Goal: Transaction & Acquisition: Download file/media

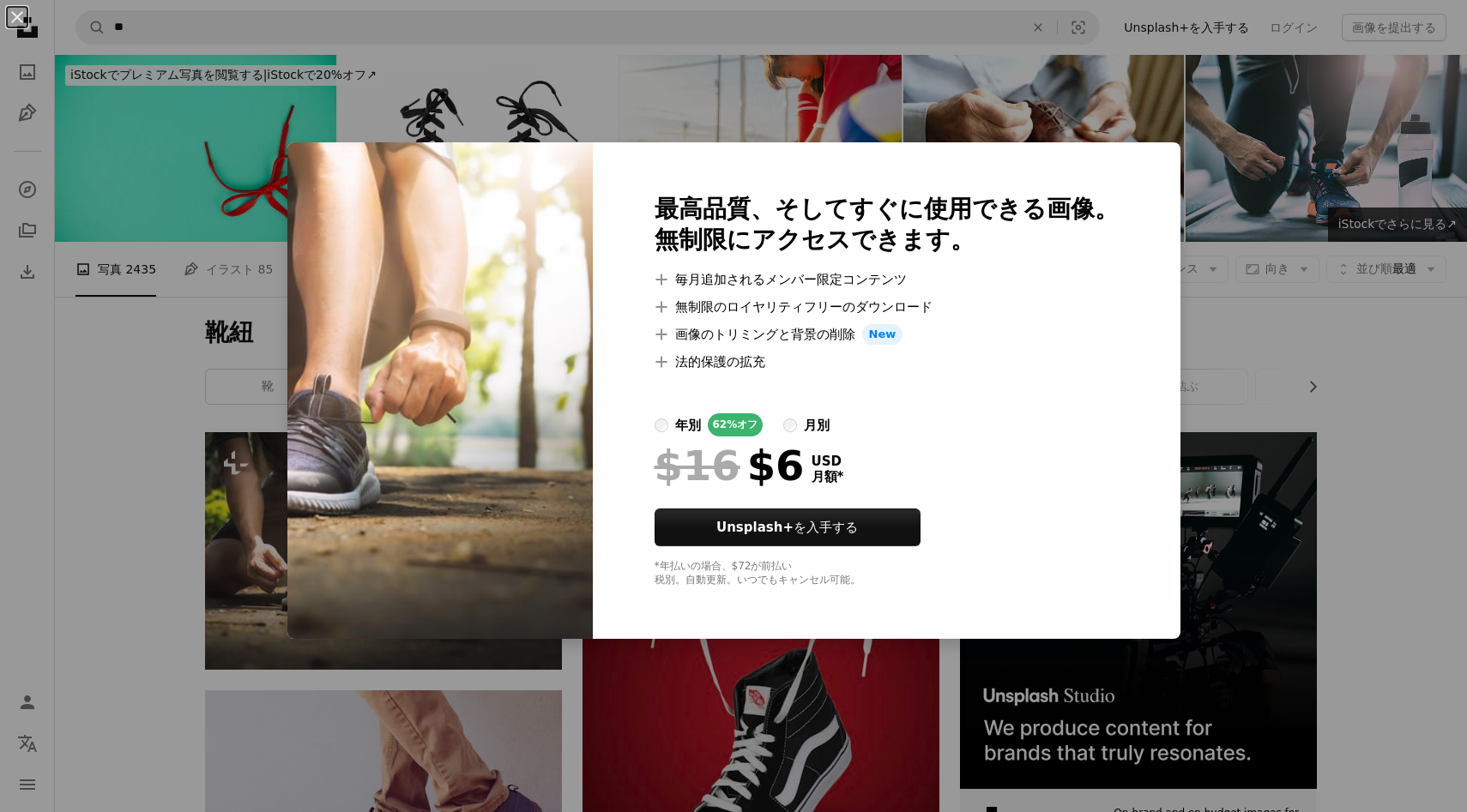
click at [1141, 305] on div "最高品質、そしてすぐに使用できる画像。 無制限にアクセスできます。 A plus sign 毎月追加されるメンバー限定コンテンツ A plus sign 無制…" at bounding box center [887, 390] width 588 height 496
click at [855, 342] on li "A plus sign 画像のトリミングと背景の削除 New" at bounding box center [886, 335] width 464 height 21
click at [712, 179] on div "最高品質、そしてすぐに使用できる画像。 無制限にアクセスできます。 A plus sign 毎月追加されるメンバー限定コンテンツ A plus sign 無制…" at bounding box center [887, 390] width 588 height 496
click at [412, 186] on img at bounding box center [440, 390] width 306 height 496
click at [1131, 195] on div "最高品質、そしてすぐに使用できる画像。 無制限にアクセスできます。 A plus sign 毎月追加されるメンバー限定コンテンツ A plus sign 無制…" at bounding box center [887, 390] width 588 height 496
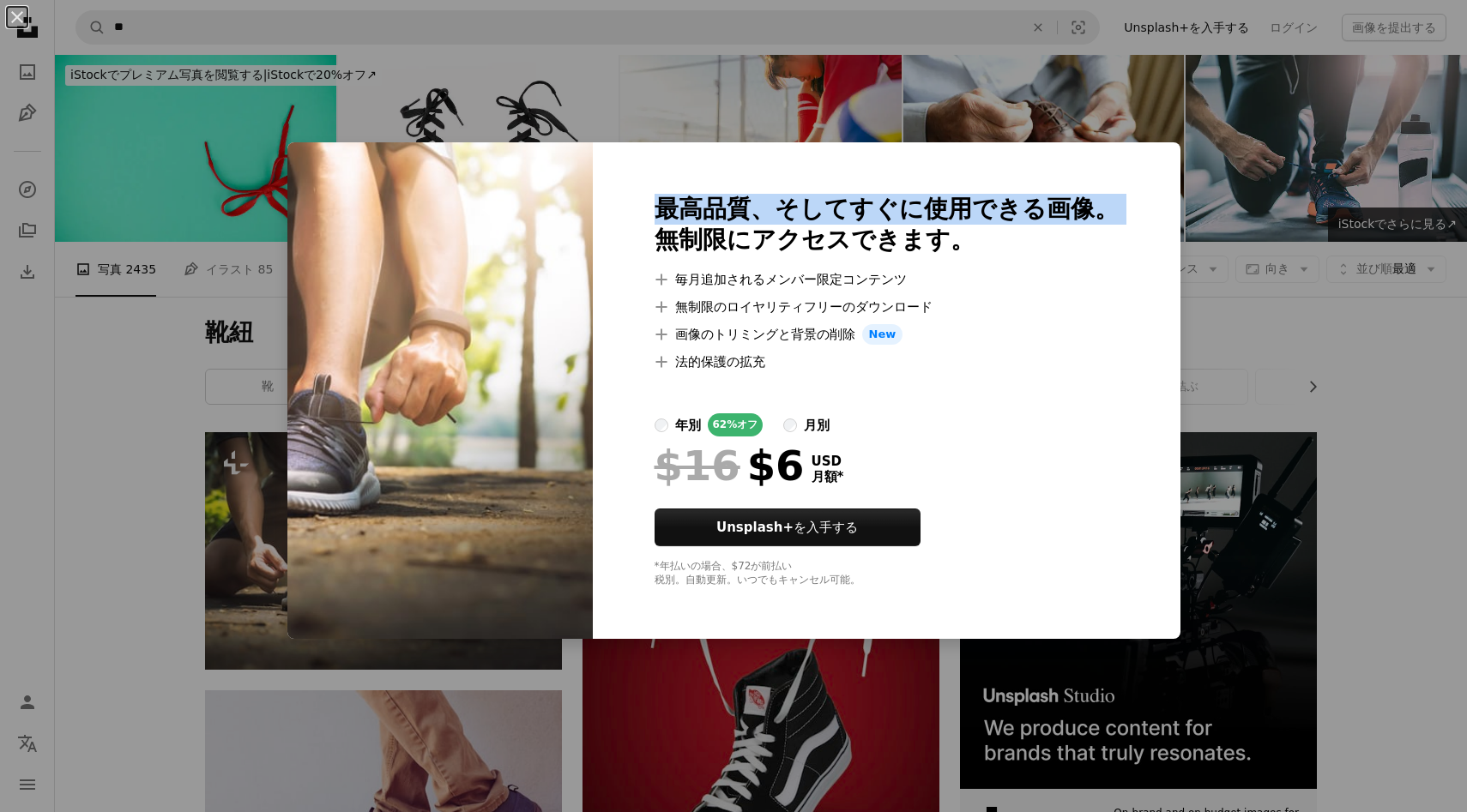
click at [1131, 195] on div "最高品質、そしてすぐに使用できる画像。 無制限にアクセスできます。 A plus sign 毎月追加されるメンバー限定コンテンツ A plus sign 無制…" at bounding box center [887, 390] width 588 height 496
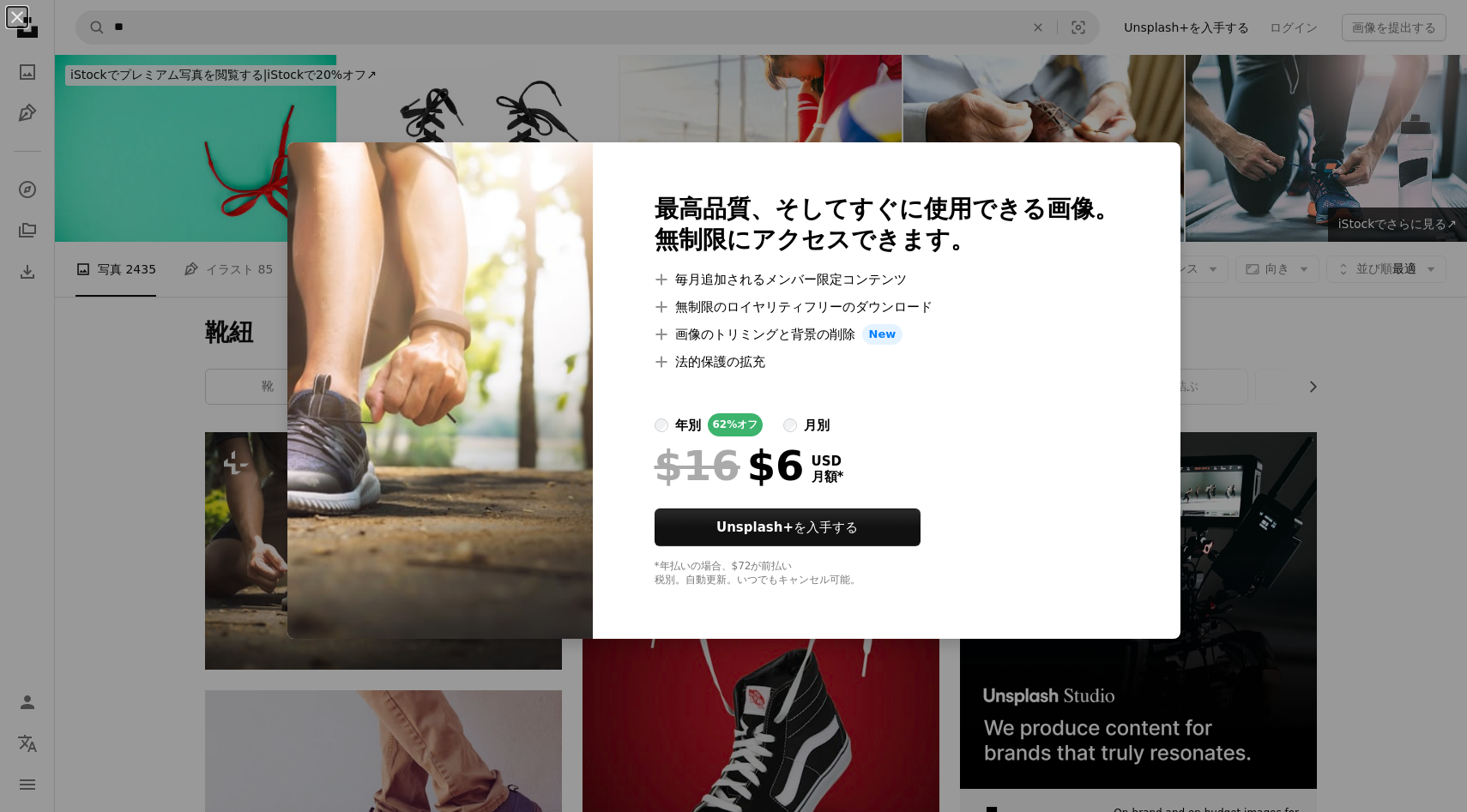
drag, startPoint x: 1069, startPoint y: 355, endPoint x: 1049, endPoint y: 360, distance: 20.6
click at [1069, 356] on ul "A plus sign 毎月追加されるメンバー限定コンテンツ A plus sign 無制限のロイヤリティフリーのダウンロード A plus sign 画像の…" at bounding box center [886, 321] width 464 height 103
click at [194, 358] on div "An X shape 最高品質、そしてすぐに使用できる画像。 無制限にアクセスできます。 A plus sign 毎月追加されるメンバー限定コンテンツ A p…" at bounding box center [734, 406] width 1467 height 812
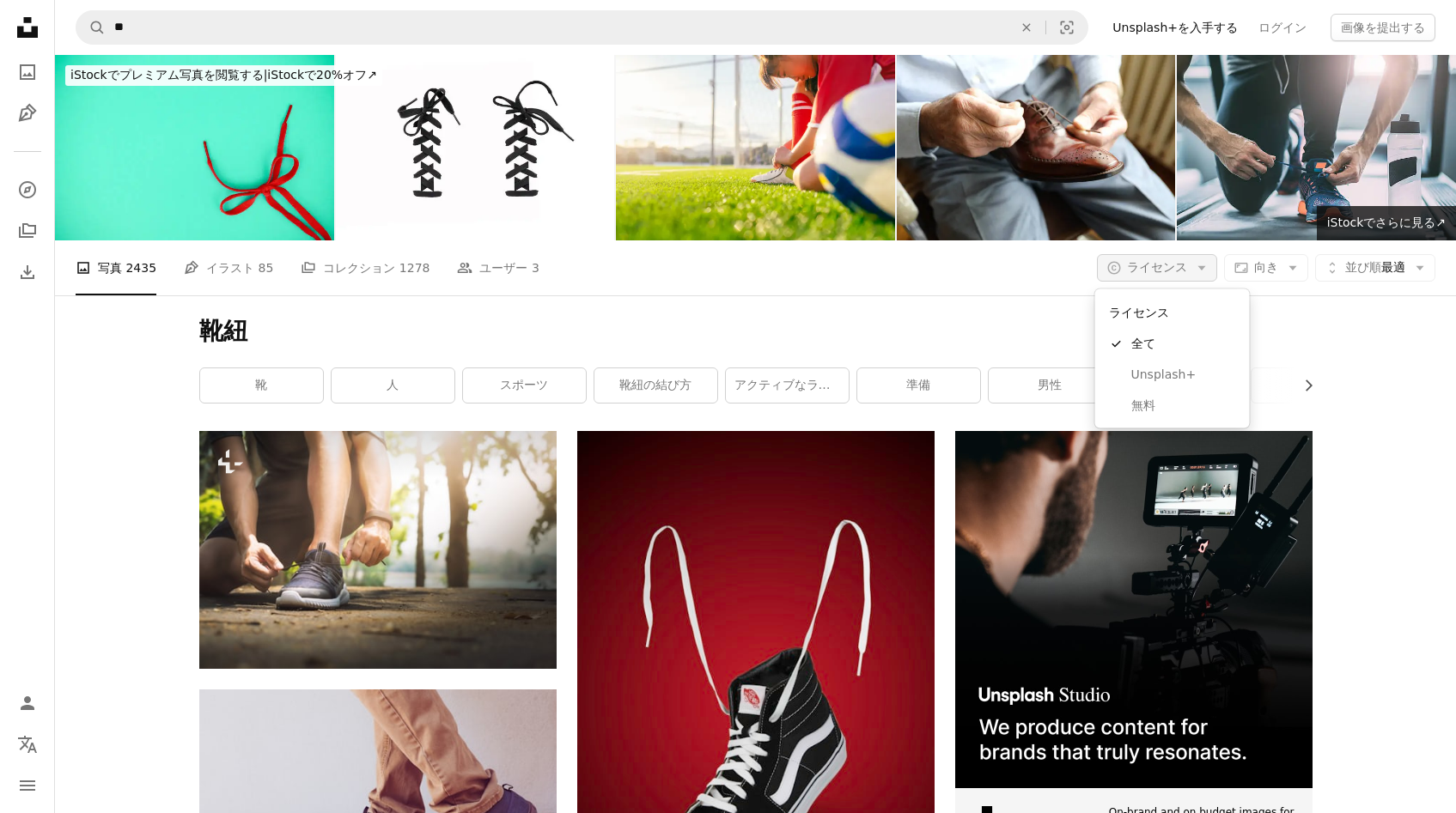
click at [1206, 270] on button "A copyright icon © ライセンス Arrow down" at bounding box center [1157, 268] width 120 height 27
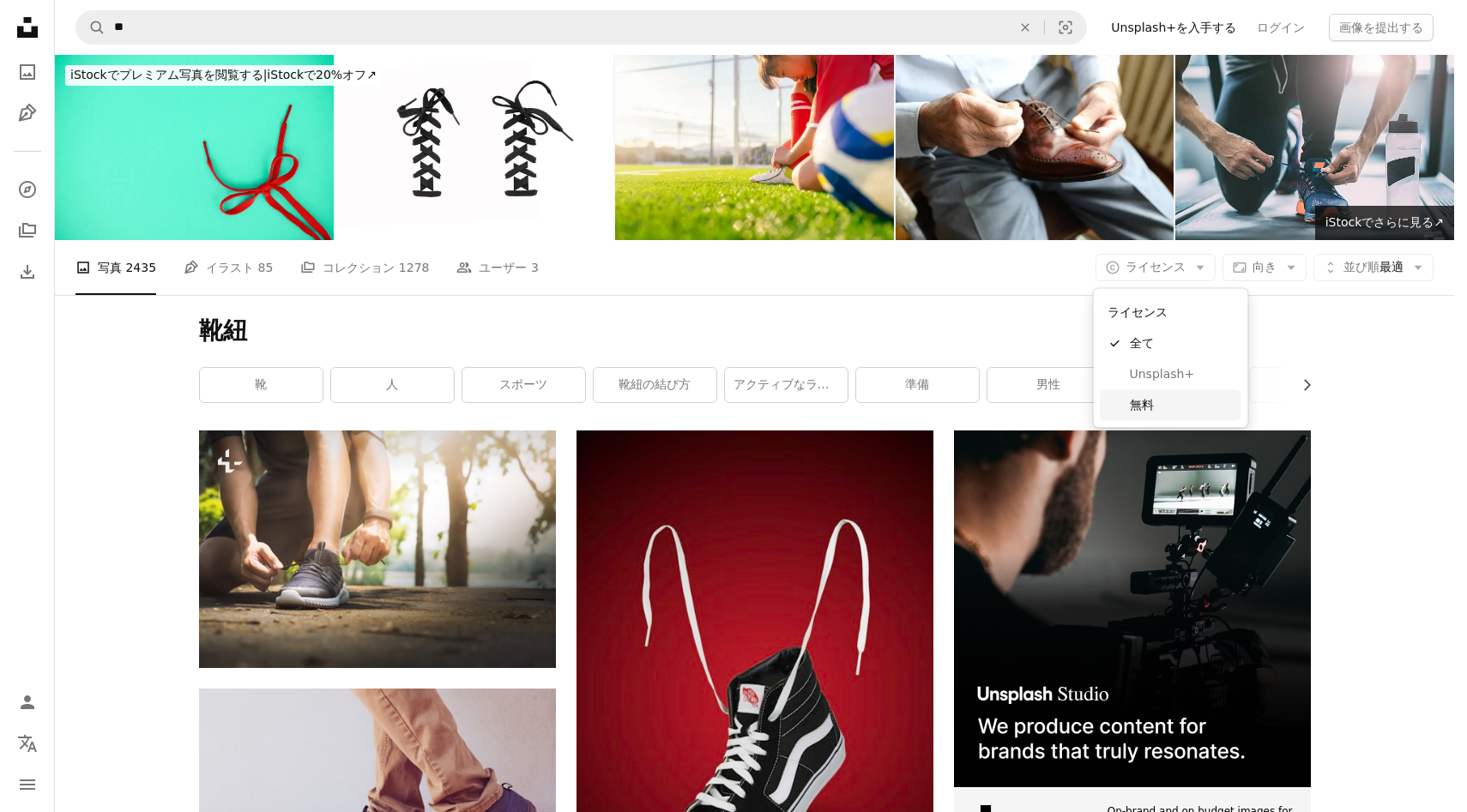
click at [1147, 419] on link "無料" at bounding box center [1171, 405] width 141 height 31
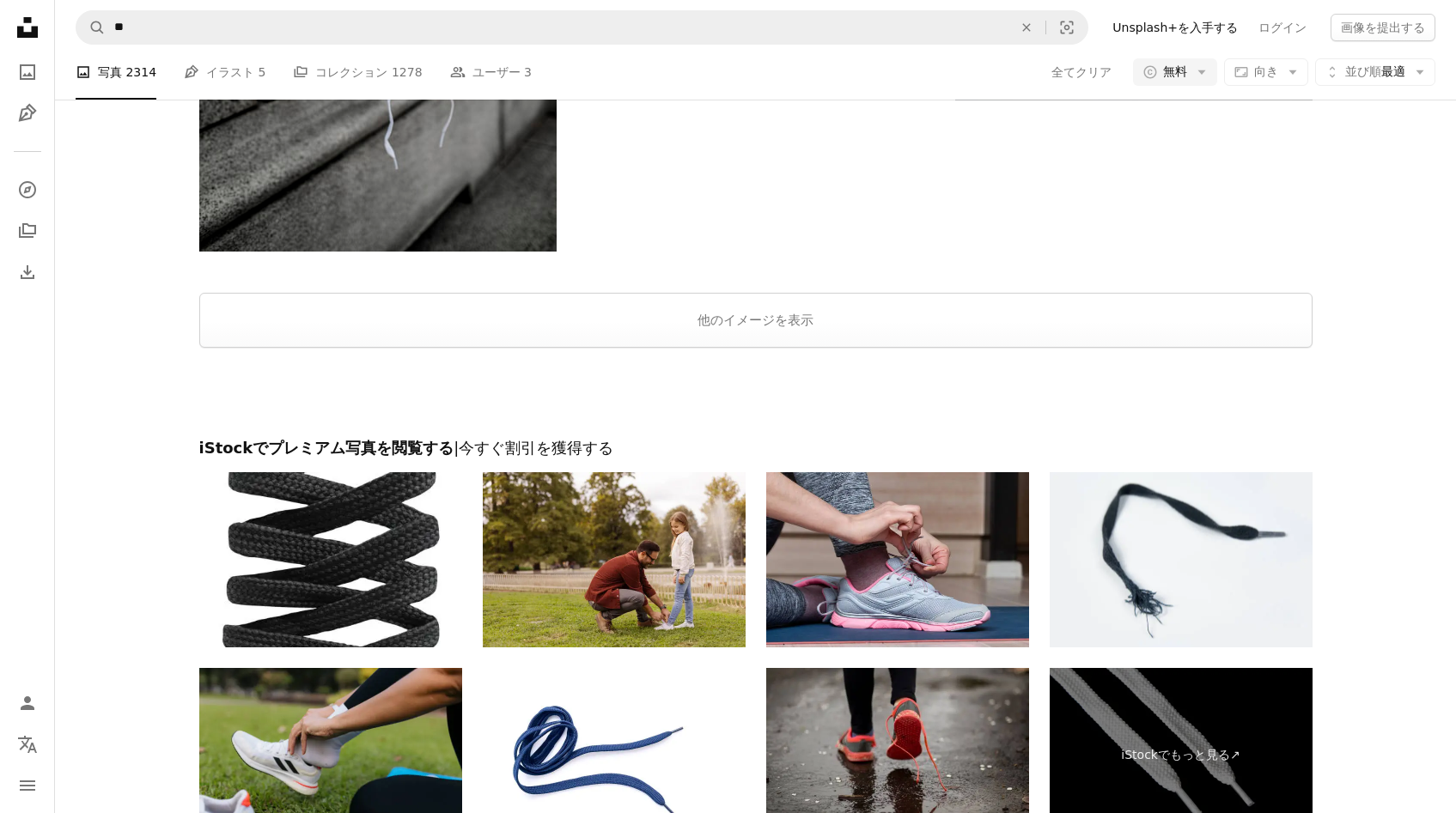
scroll to position [2756, 0]
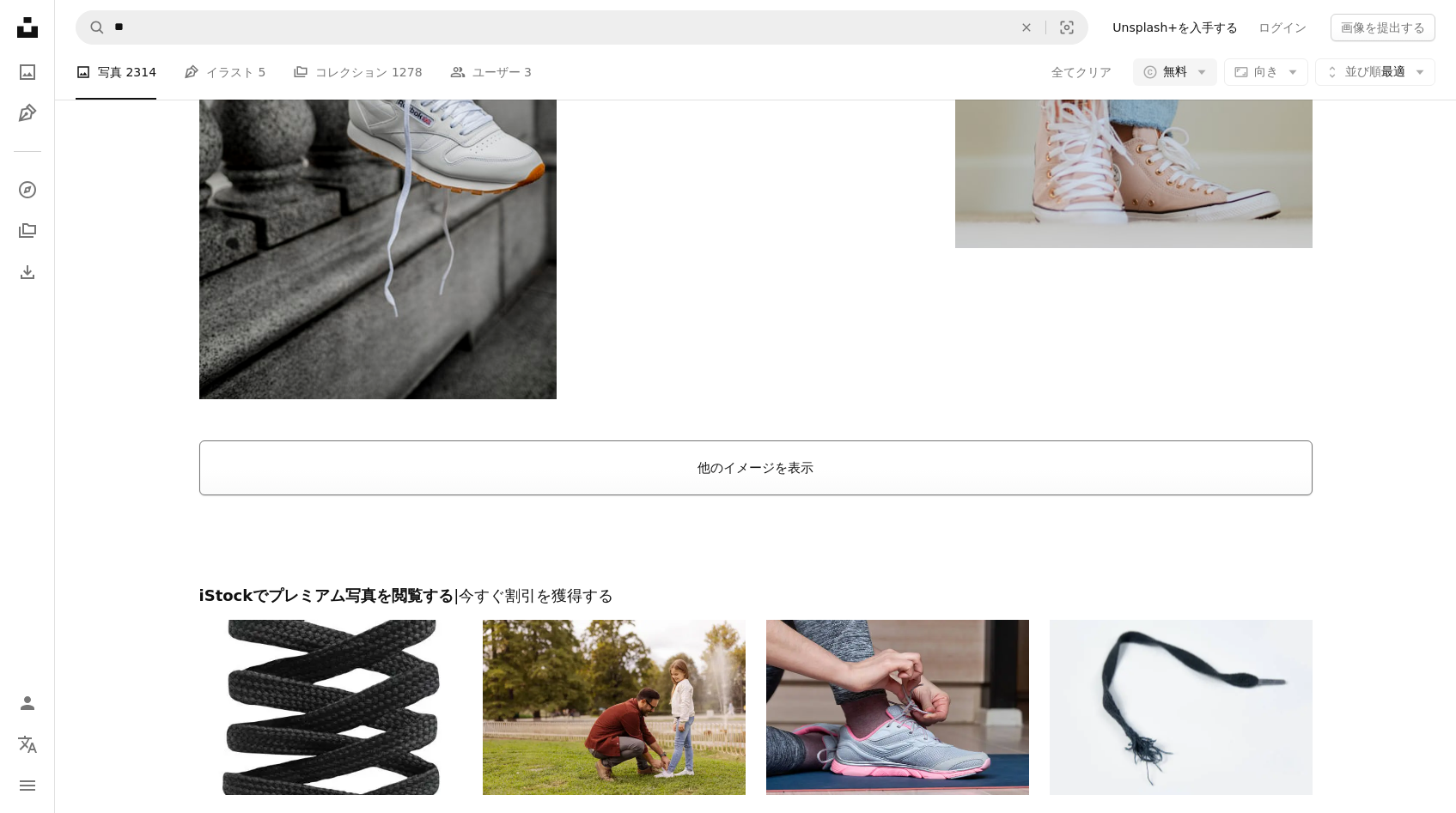
click at [777, 463] on button "他のイメージを表示" at bounding box center [756, 468] width 1114 height 55
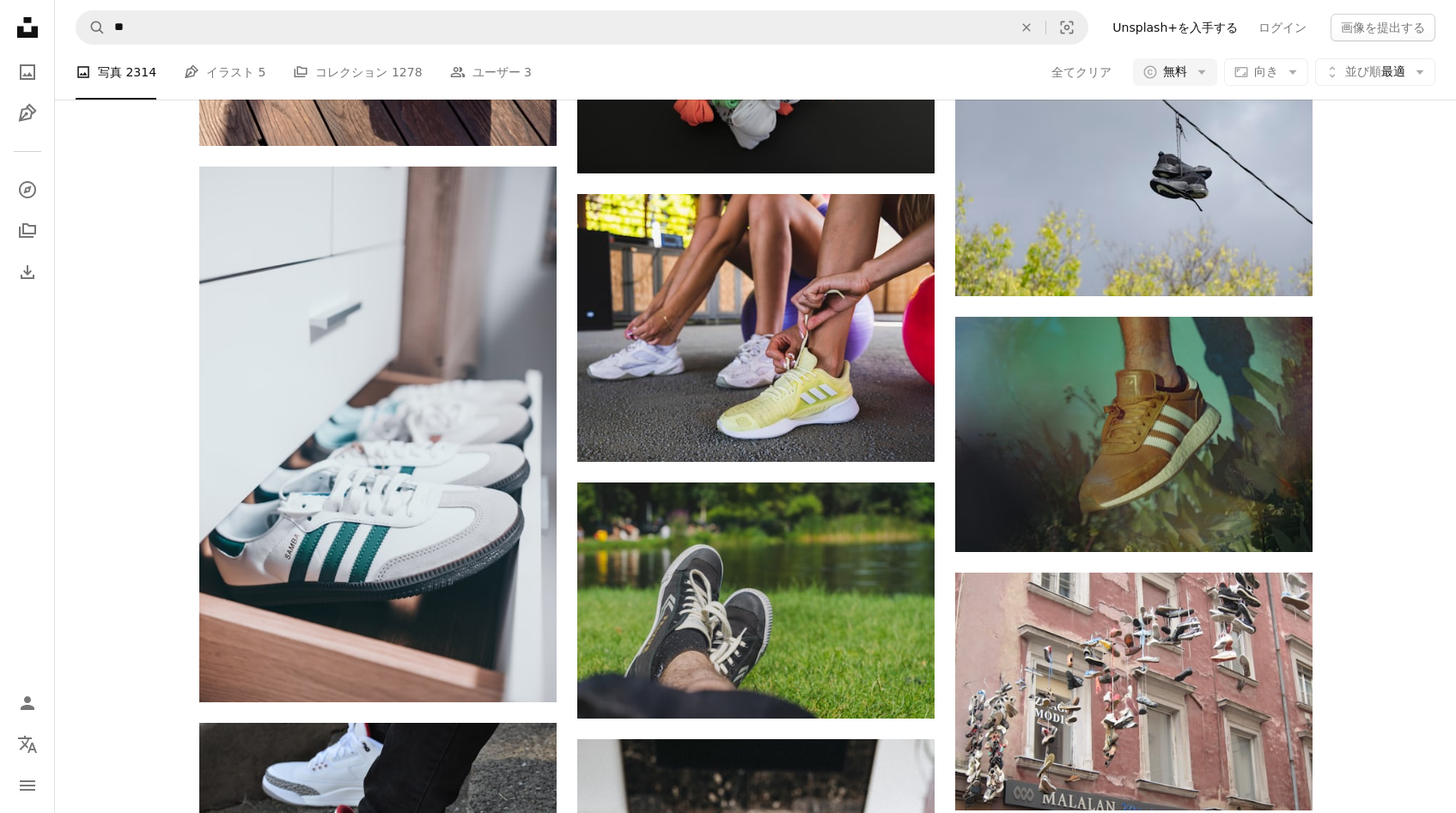
scroll to position [10967, 0]
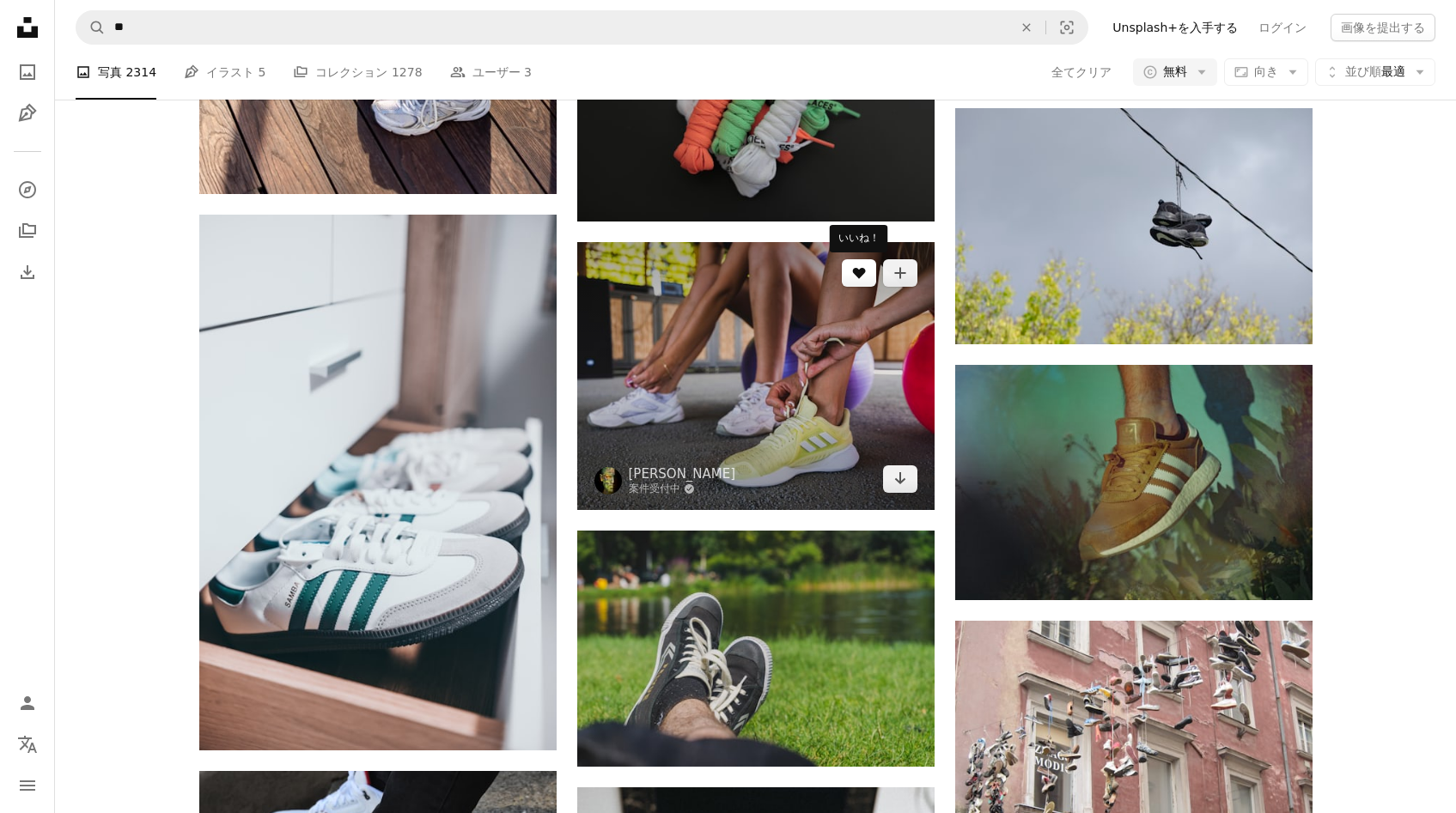
click at [846, 275] on button "A heart" at bounding box center [859, 273] width 34 height 27
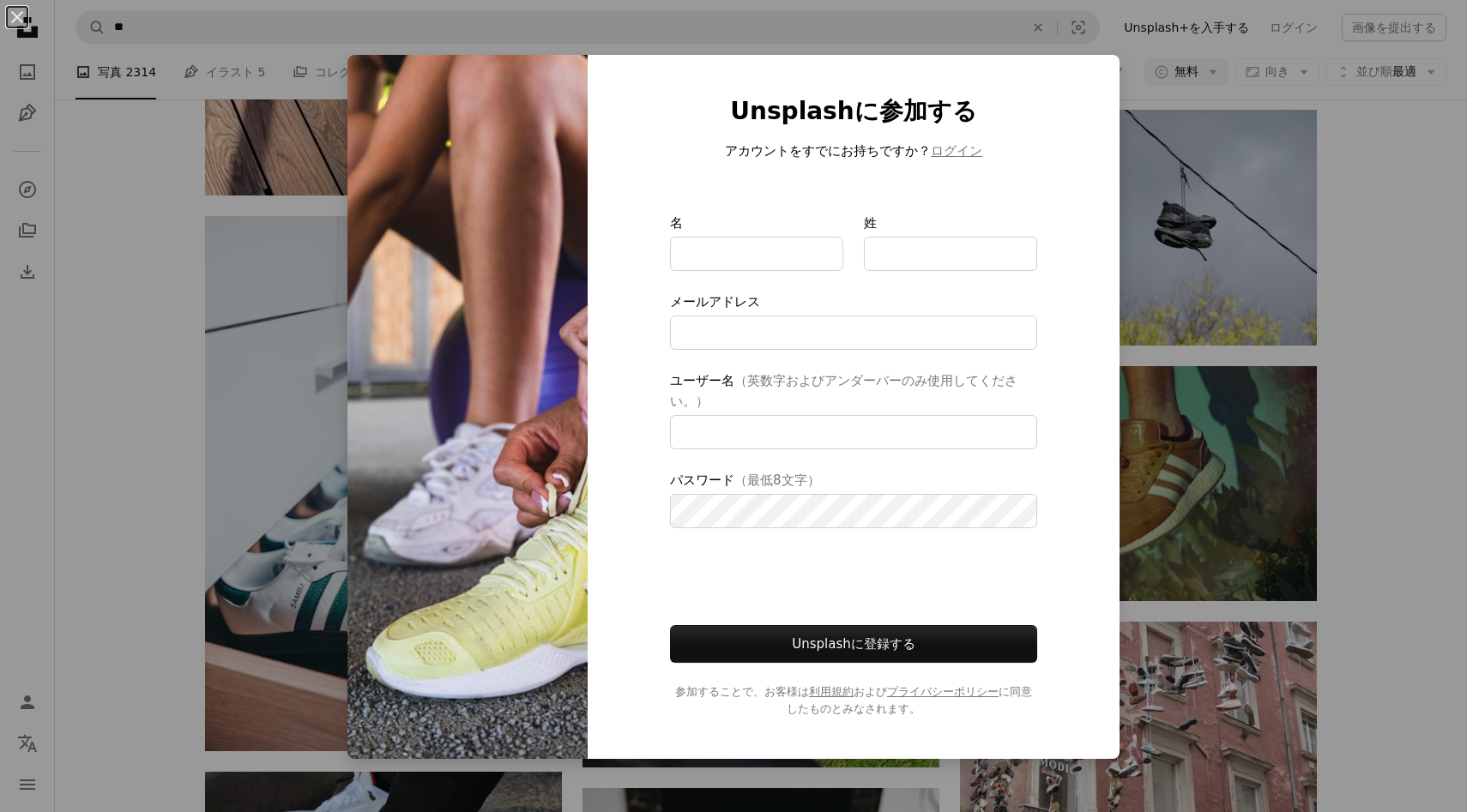
click at [800, 108] on h1 "Unsplashに参加する" at bounding box center [854, 111] width 367 height 31
click at [1331, 178] on div "An X shape Unsplashに参加する アカウントをすでにお持ちですか？ ログイン 名 姓 メールアドレス ユーザー名 （英数字およびアンダーバーの…" at bounding box center [734, 406] width 1467 height 812
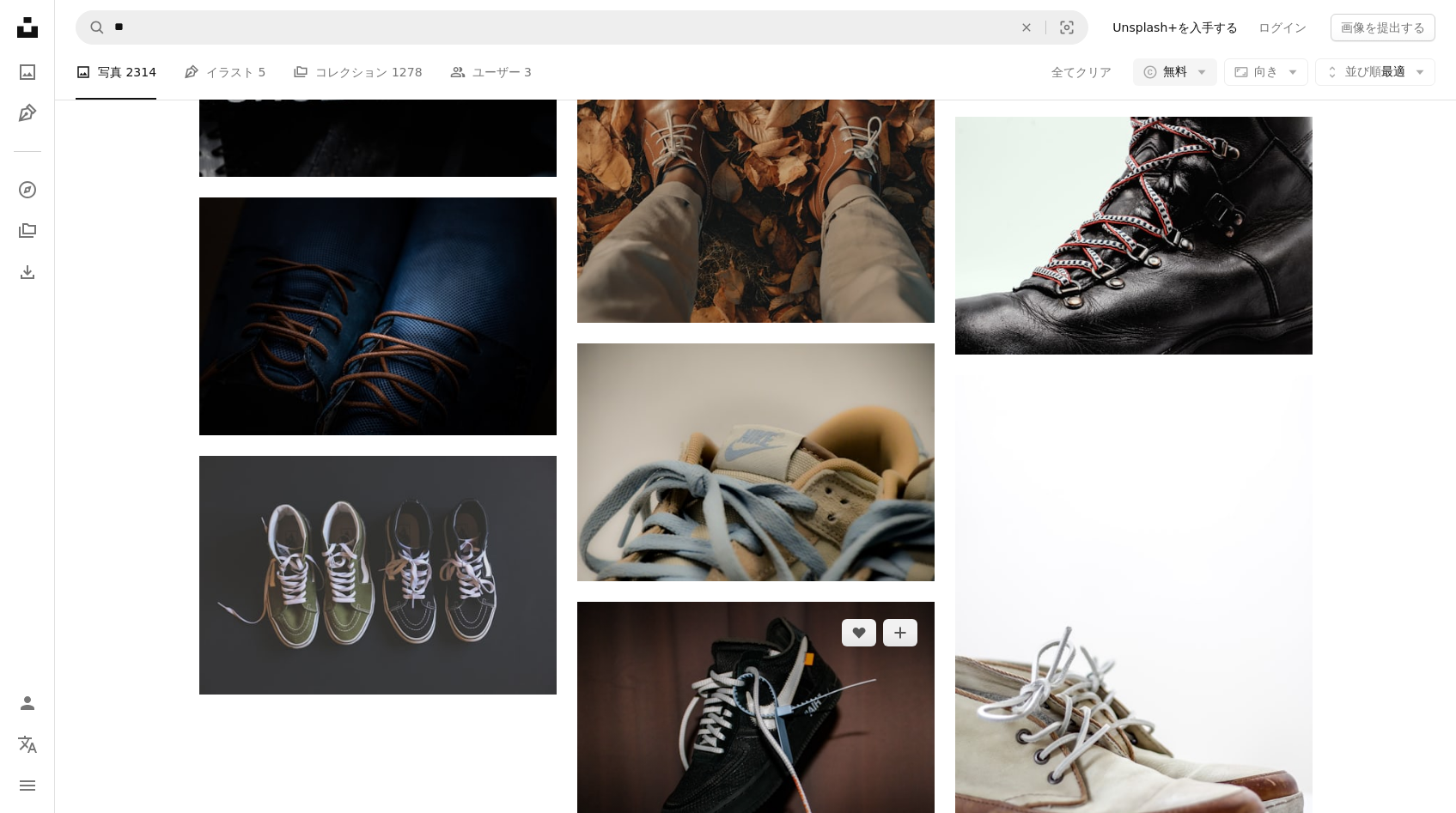
scroll to position [13141, 0]
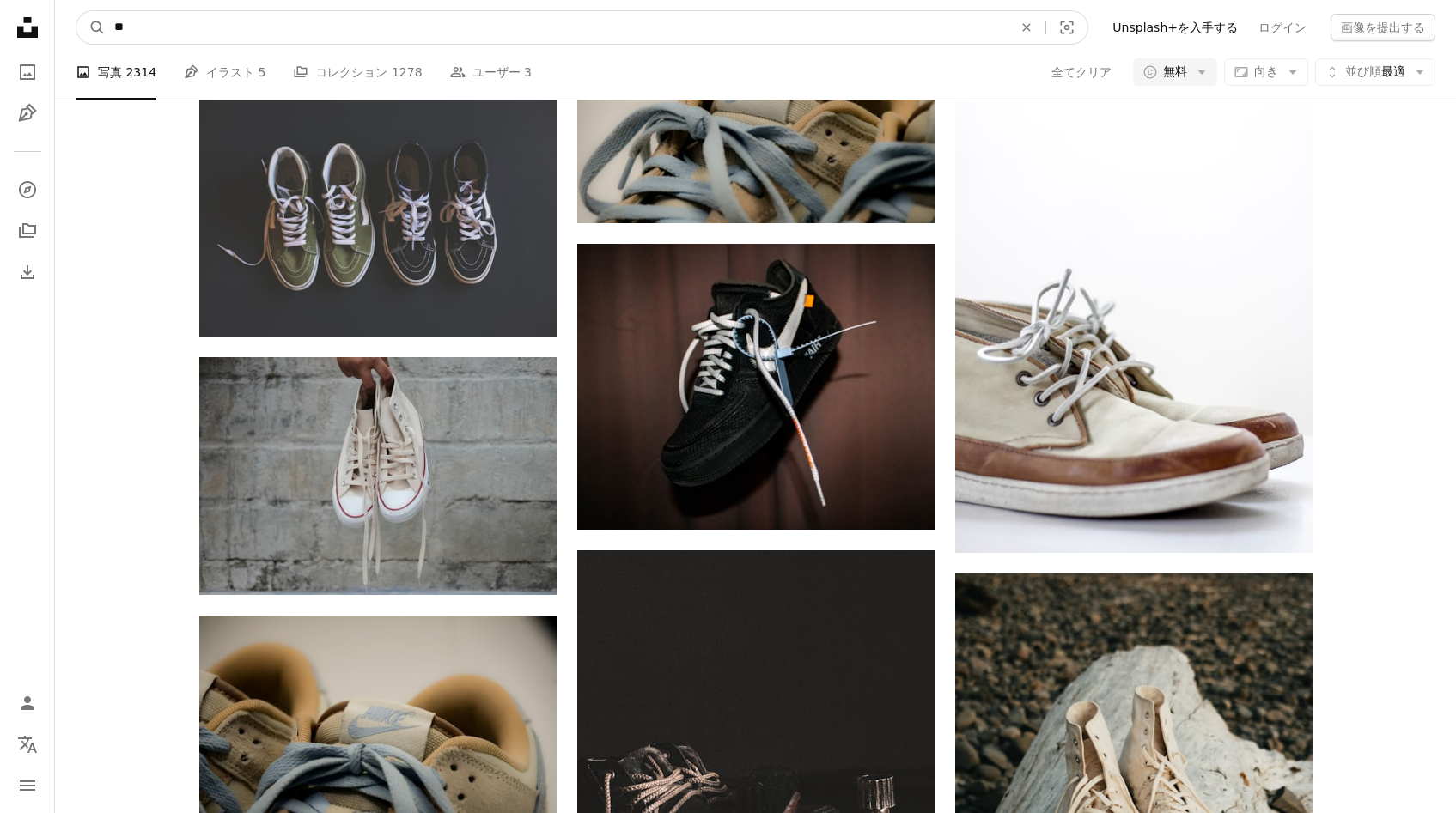
drag, startPoint x: 228, startPoint y: 25, endPoint x: 10, endPoint y: 14, distance: 218.3
paste input "**********"
type input "**********"
click button "A magnifying glass" at bounding box center [91, 27] width 29 height 33
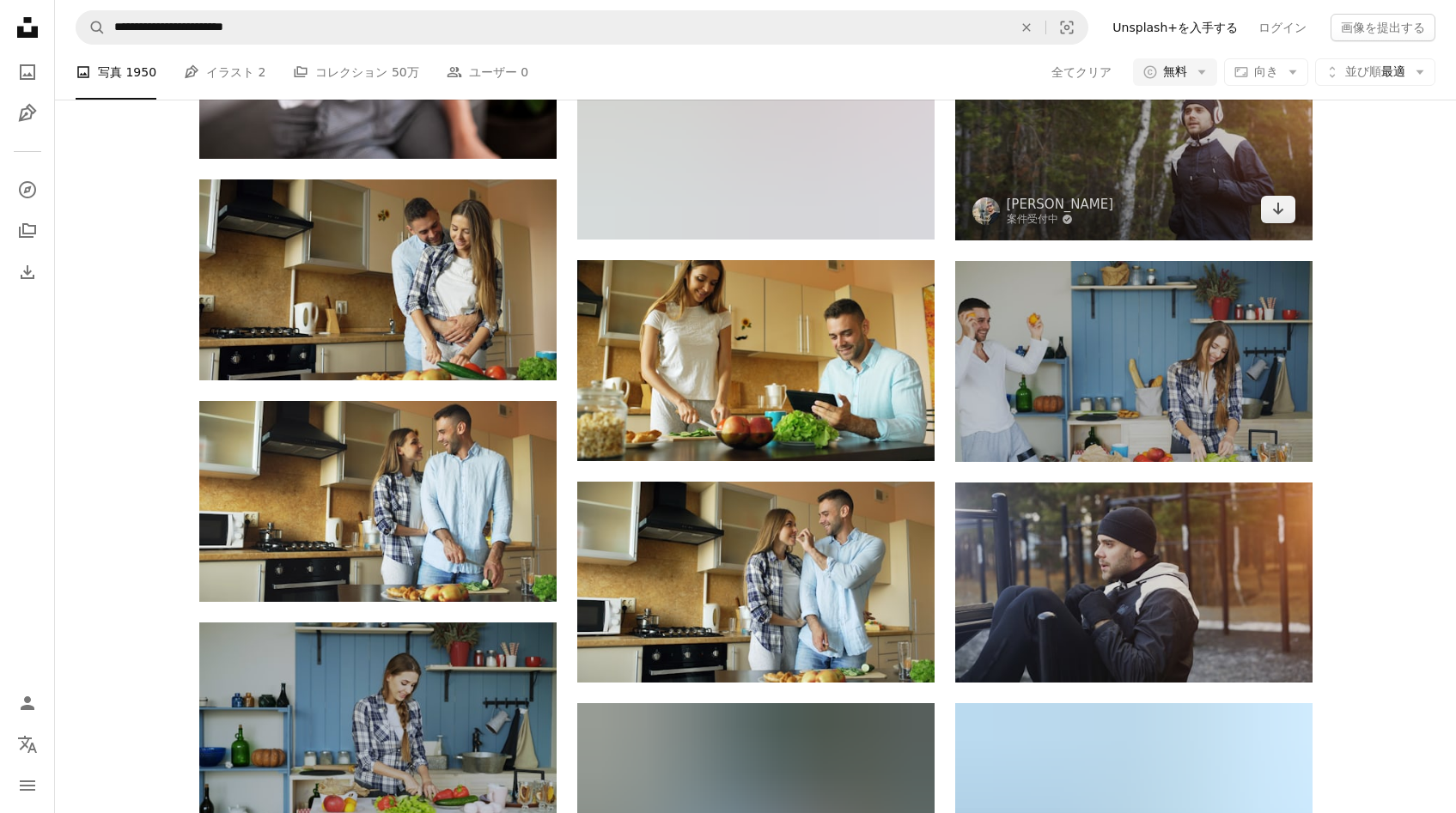
scroll to position [17894, 0]
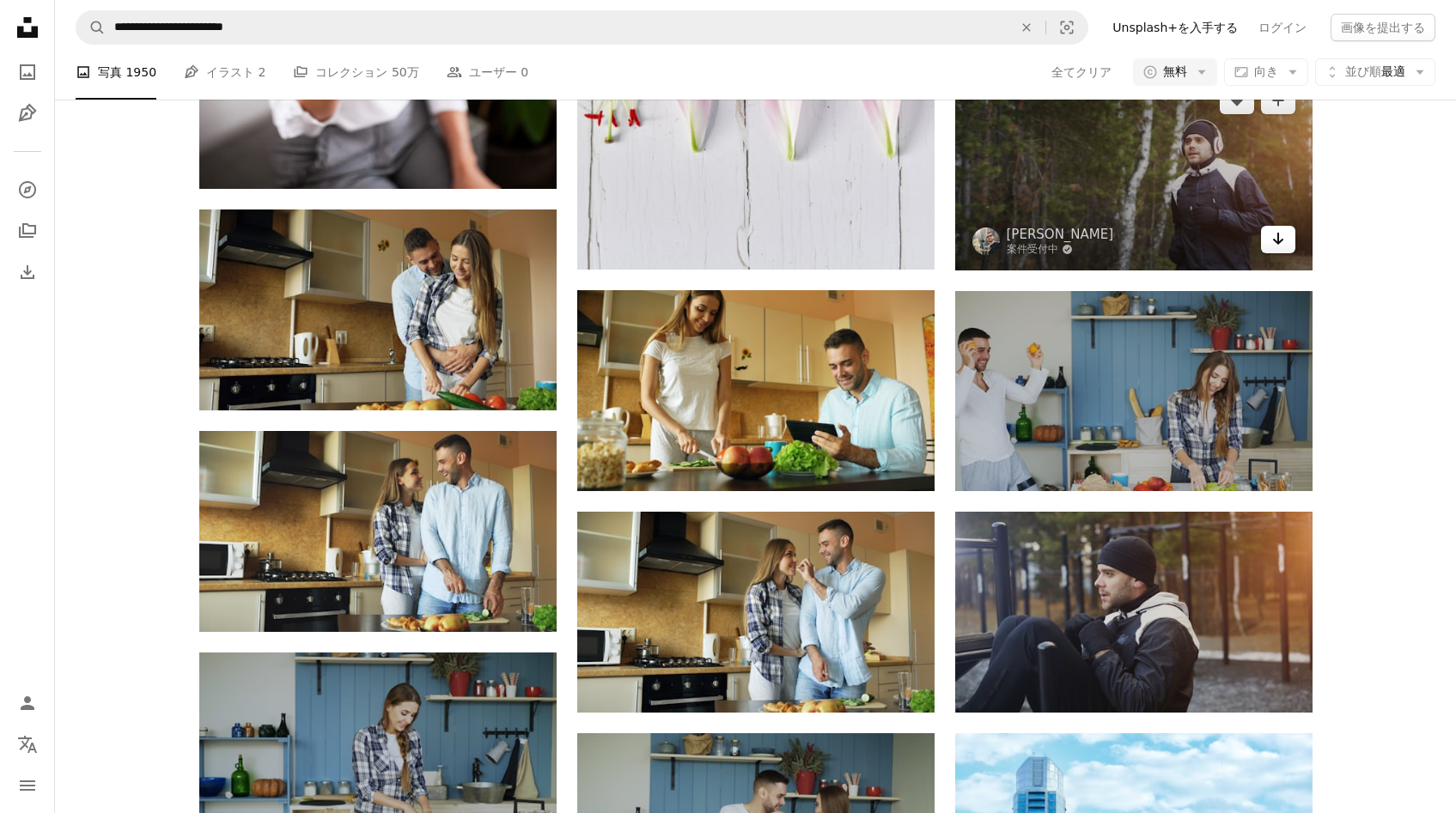
click at [1264, 245] on link "Arrow pointing down" at bounding box center [1279, 240] width 34 height 27
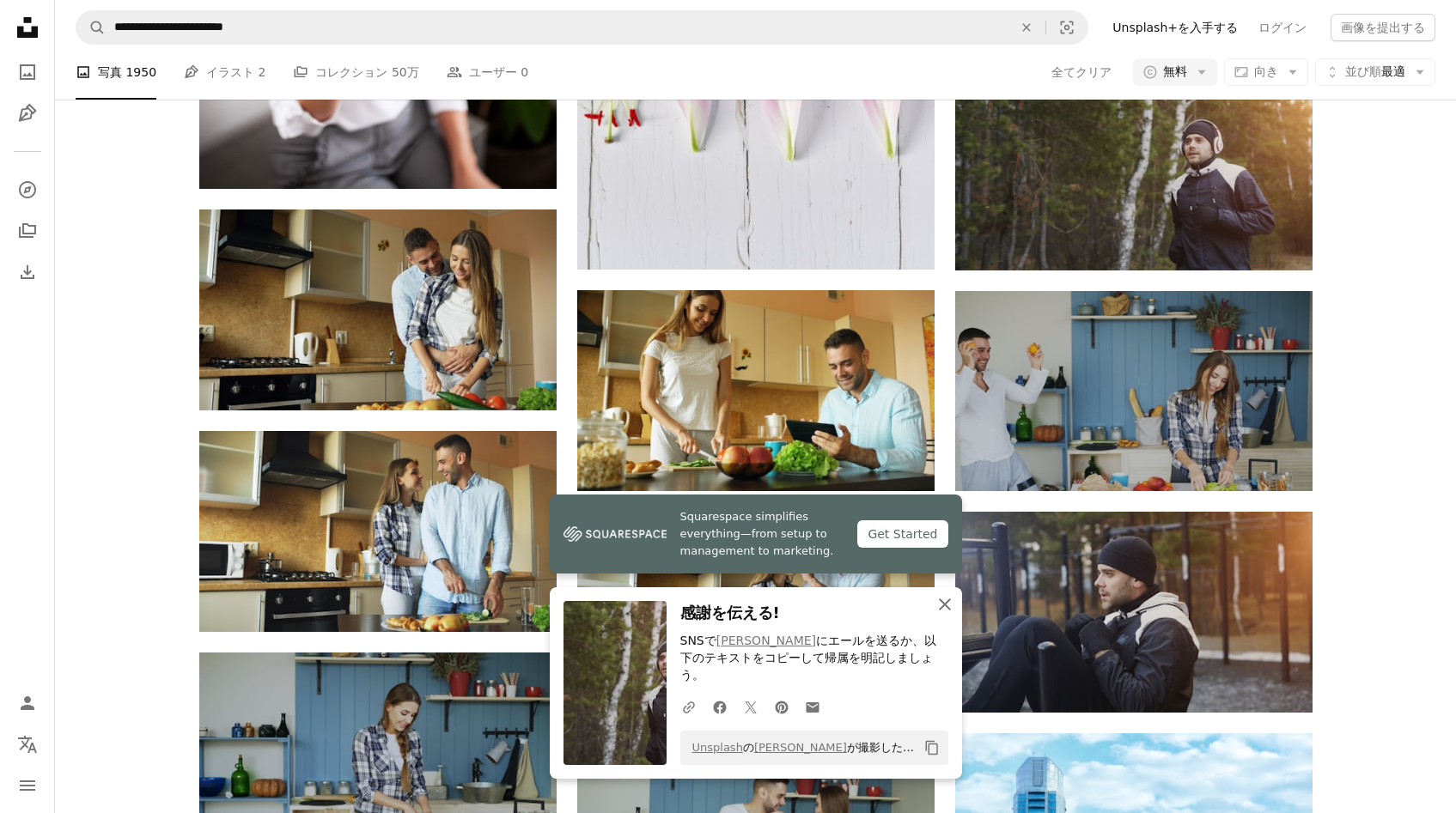
click at [955, 618] on button "An X shape 閉じる" at bounding box center [945, 605] width 34 height 34
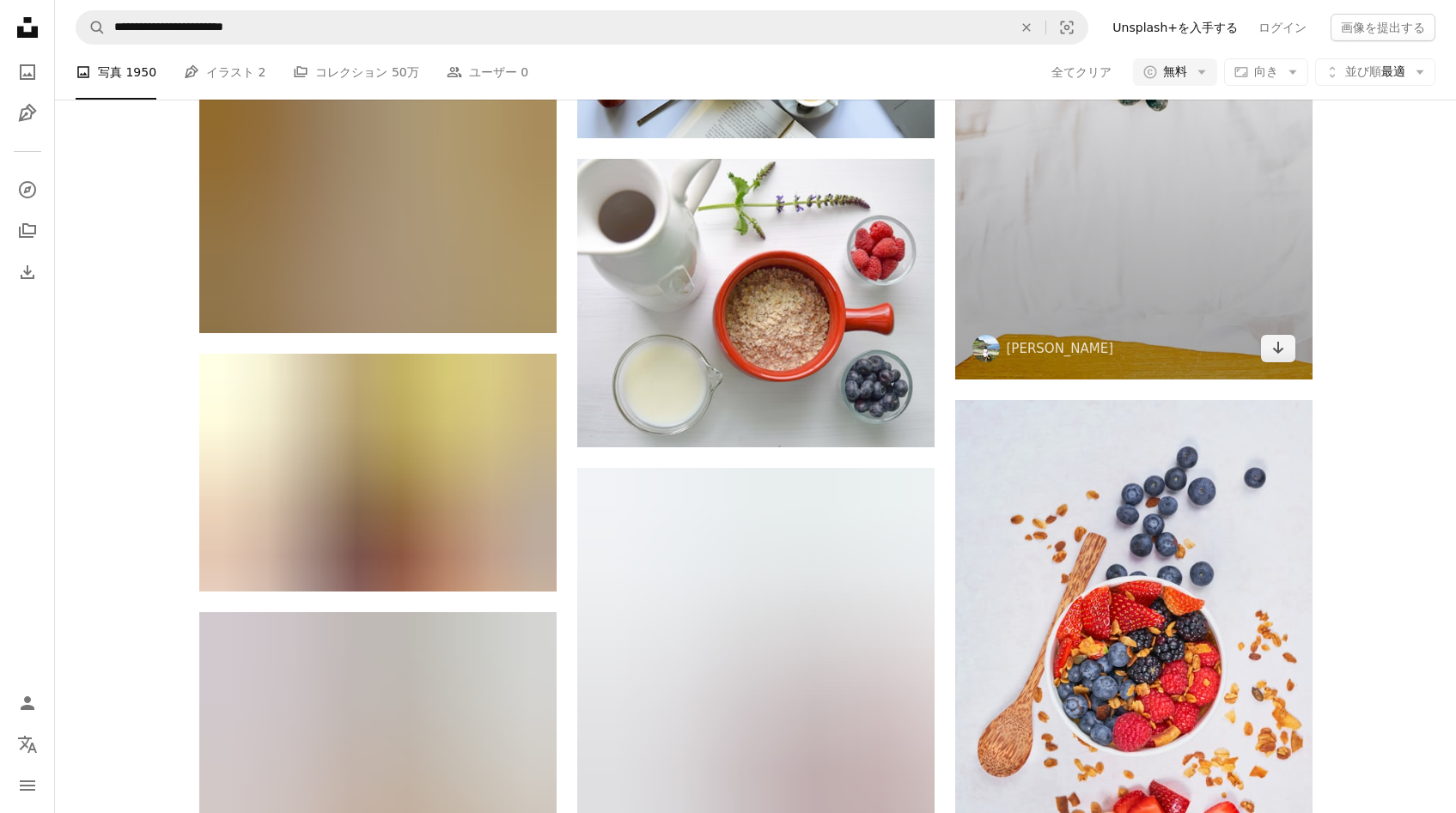
scroll to position [35346, 0]
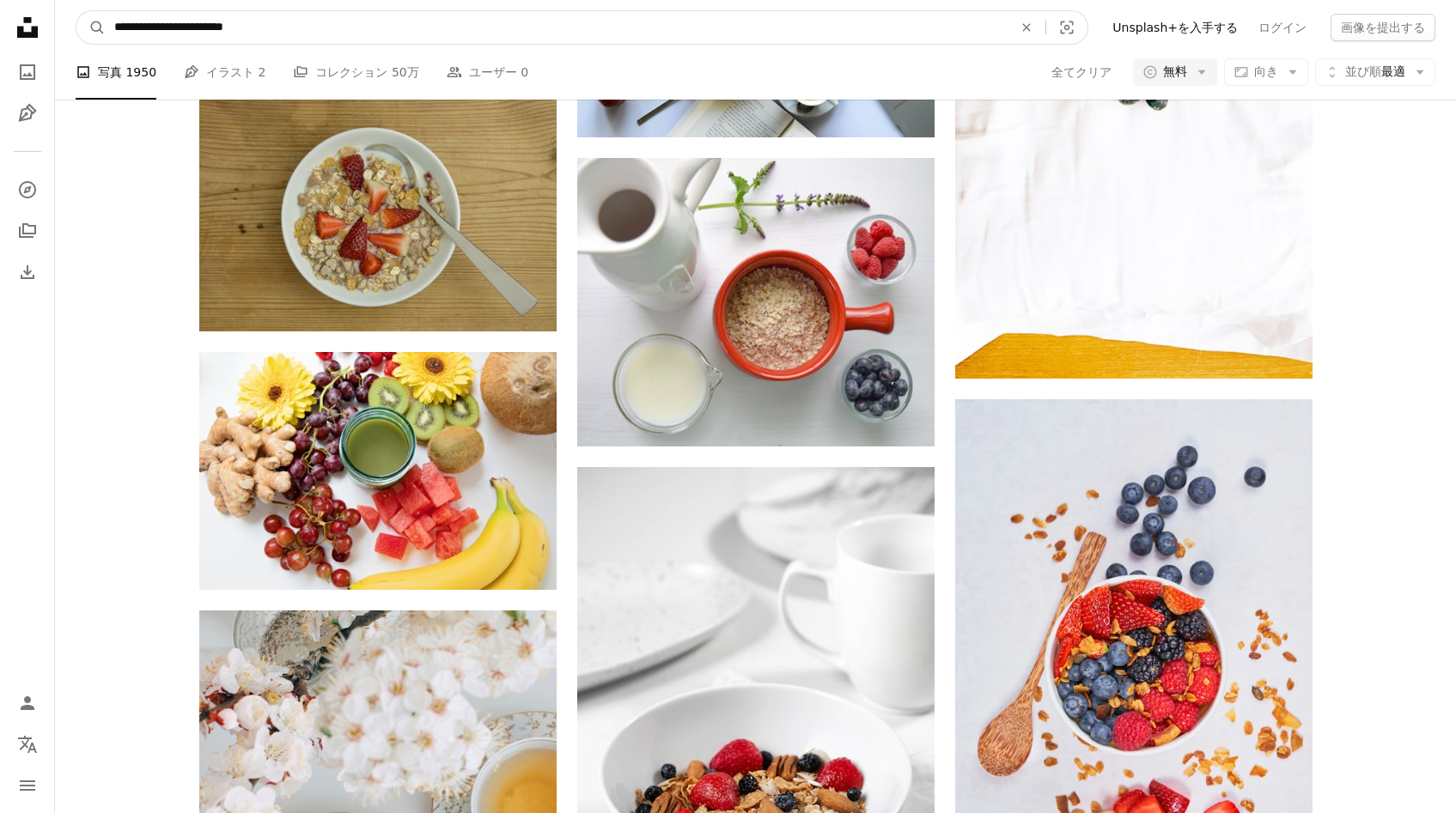
drag, startPoint x: 241, startPoint y: 27, endPoint x: 40, endPoint y: 6, distance: 202.1
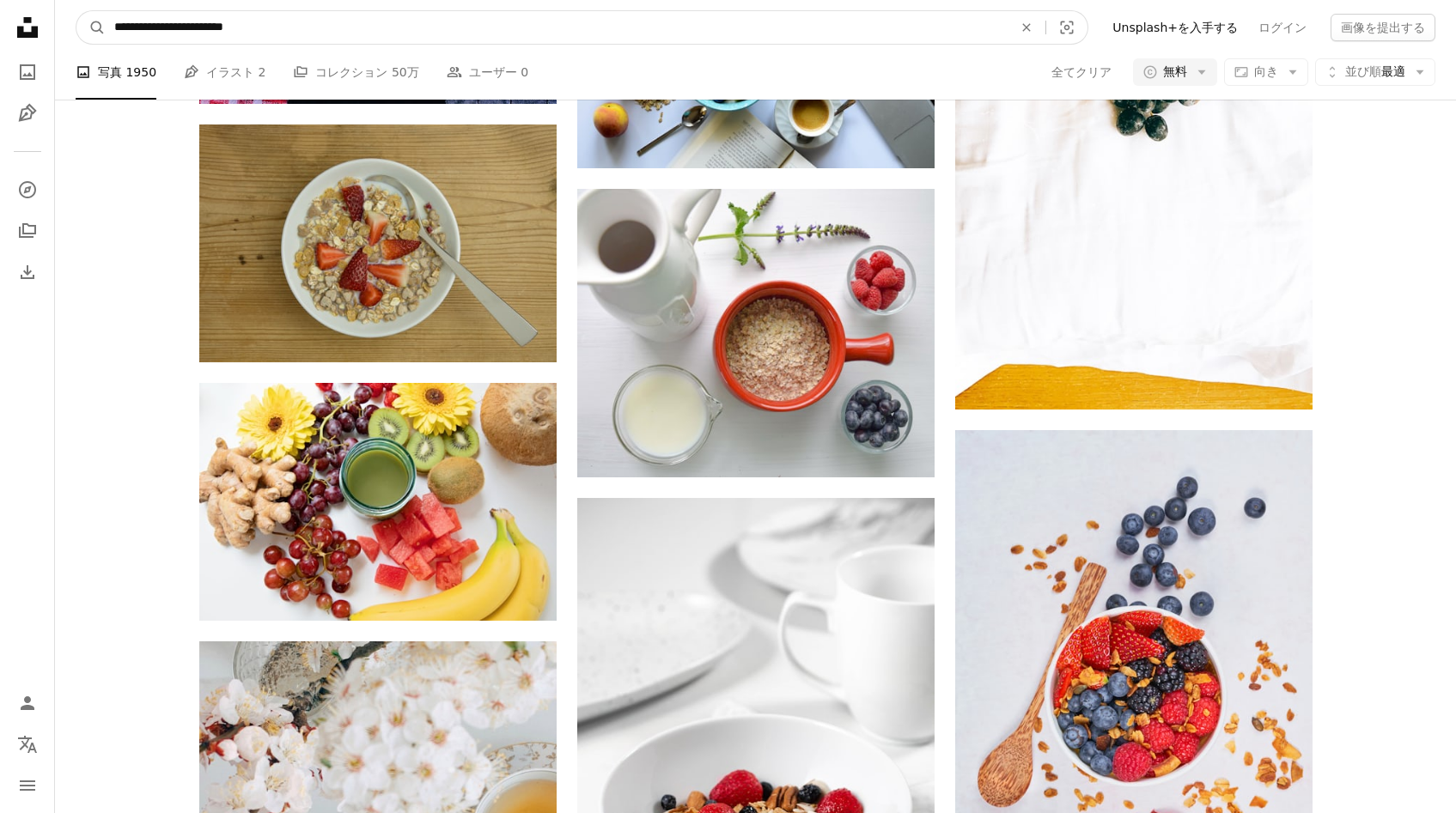
click at [236, 21] on input "**********" at bounding box center [557, 27] width 902 height 33
drag, startPoint x: 257, startPoint y: 25, endPoint x: 5, endPoint y: 13, distance: 252.3
paste input "サイト内でビジュアルを探す"
type input "**********"
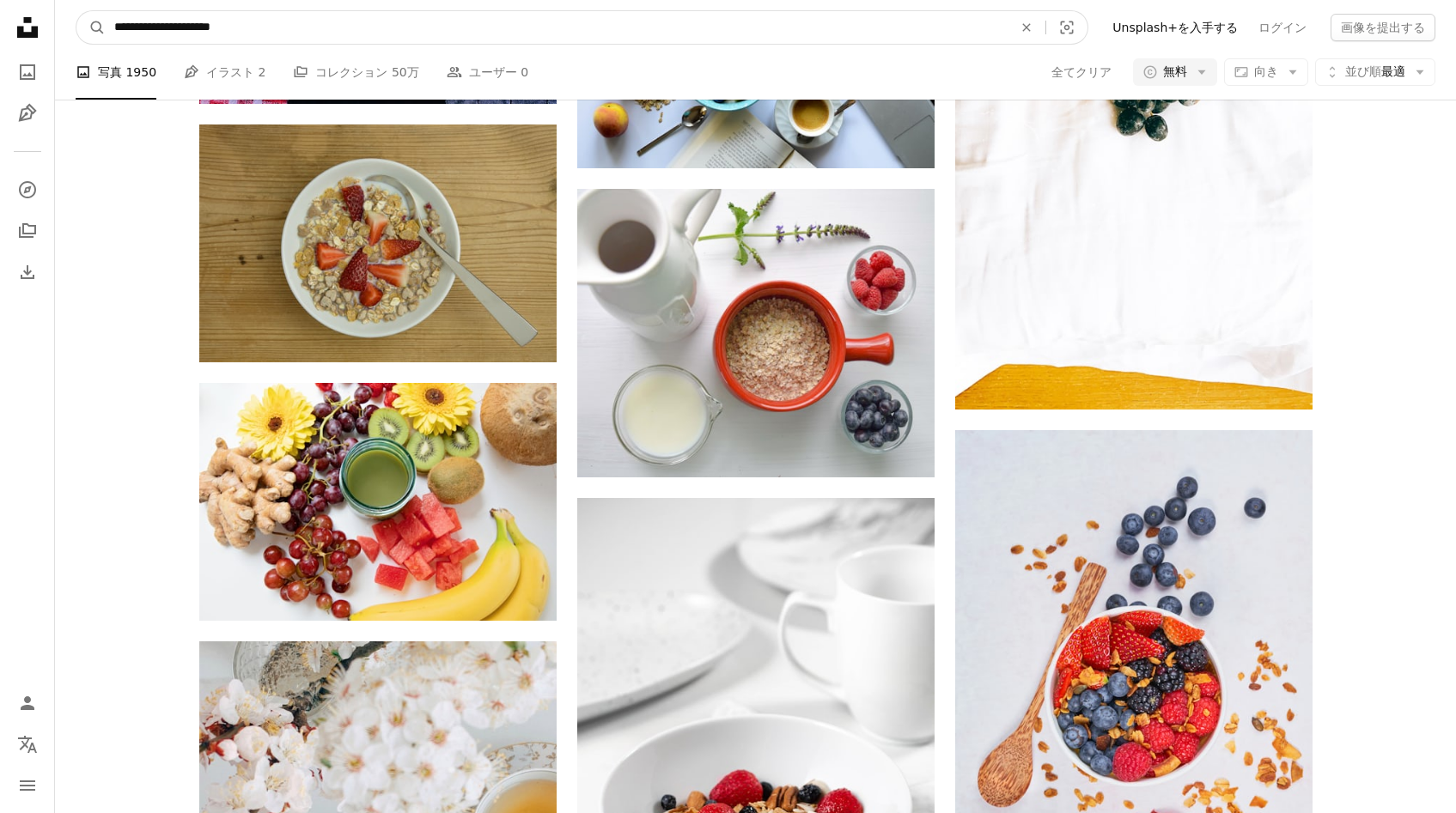
click button "A magnifying glass" at bounding box center [91, 27] width 29 height 33
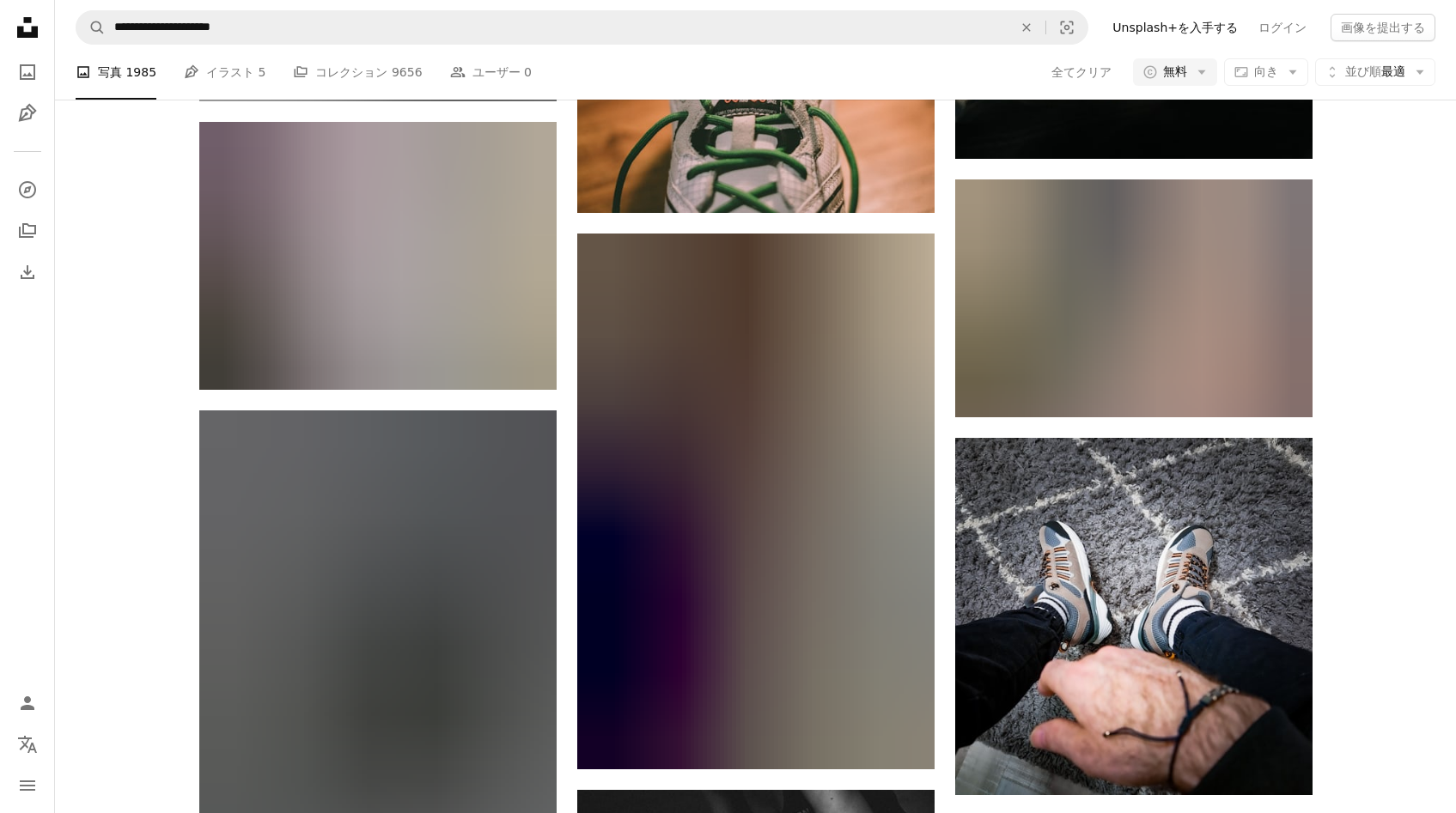
scroll to position [16308, 0]
